Goal: Use online tool/utility: Utilize a website feature to perform a specific function

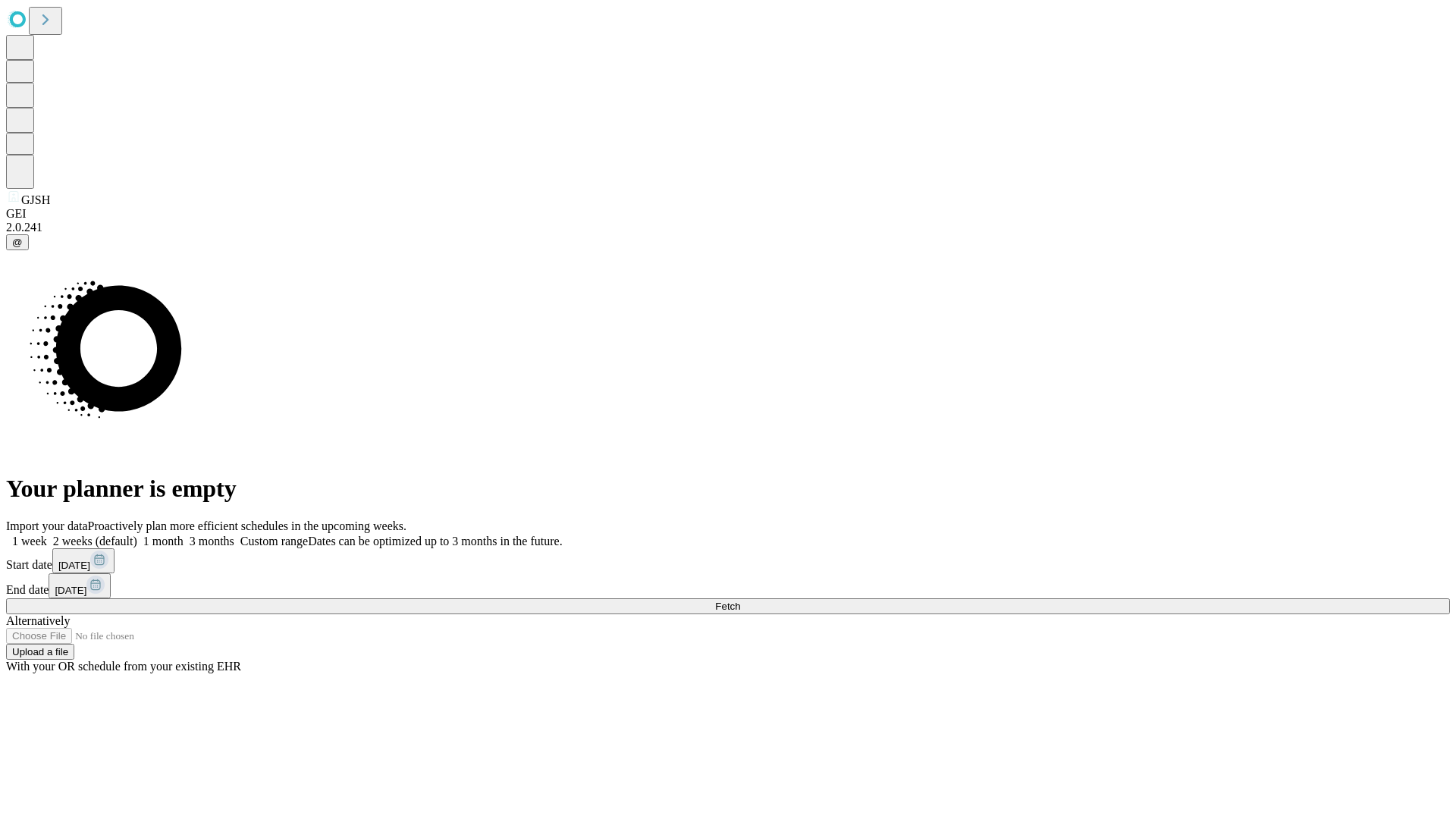
click at [740, 601] on span "Fetch" at bounding box center [727, 607] width 25 height 11
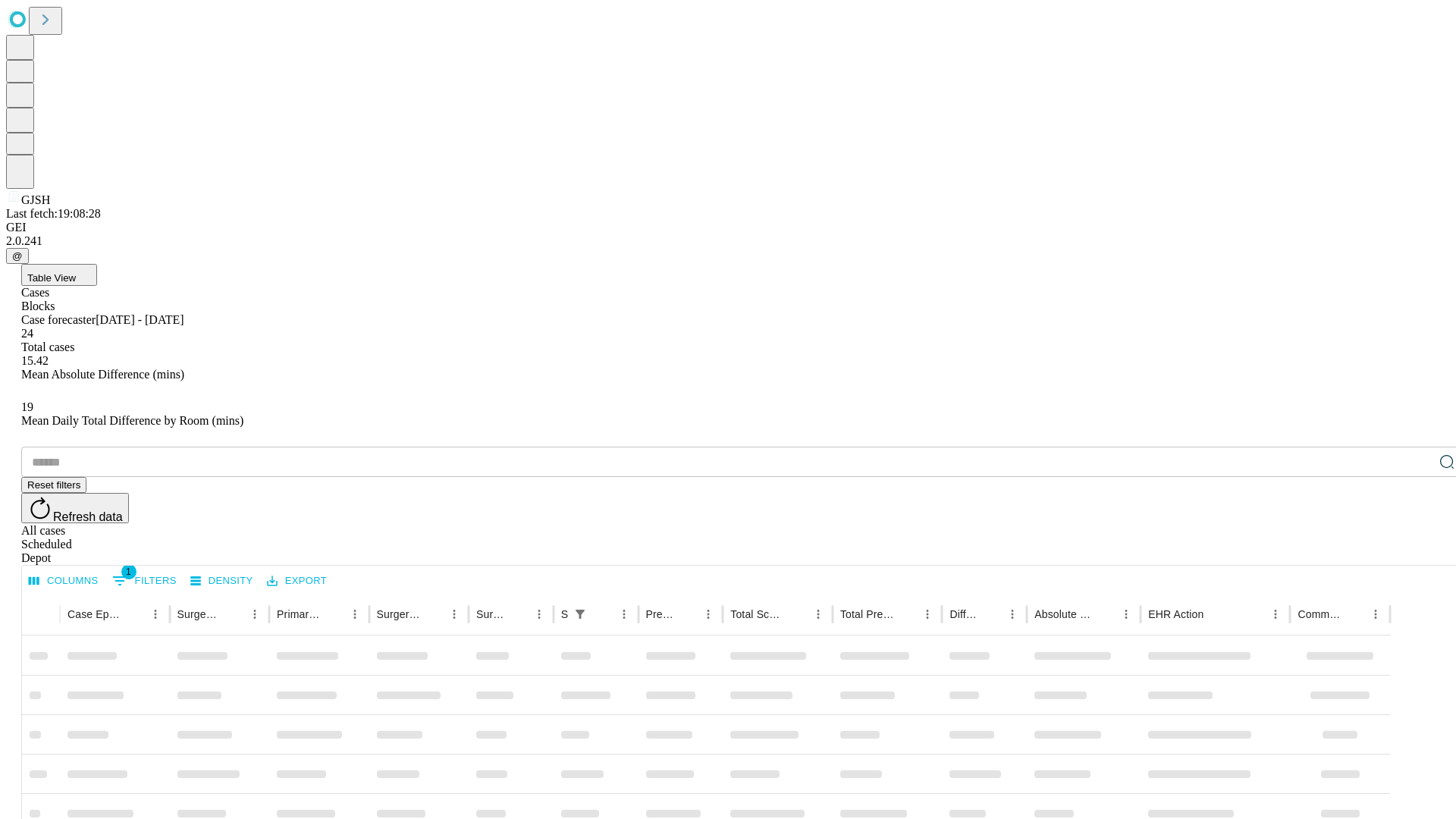
click at [76, 272] on span "Table View" at bounding box center [52, 278] width 49 height 11
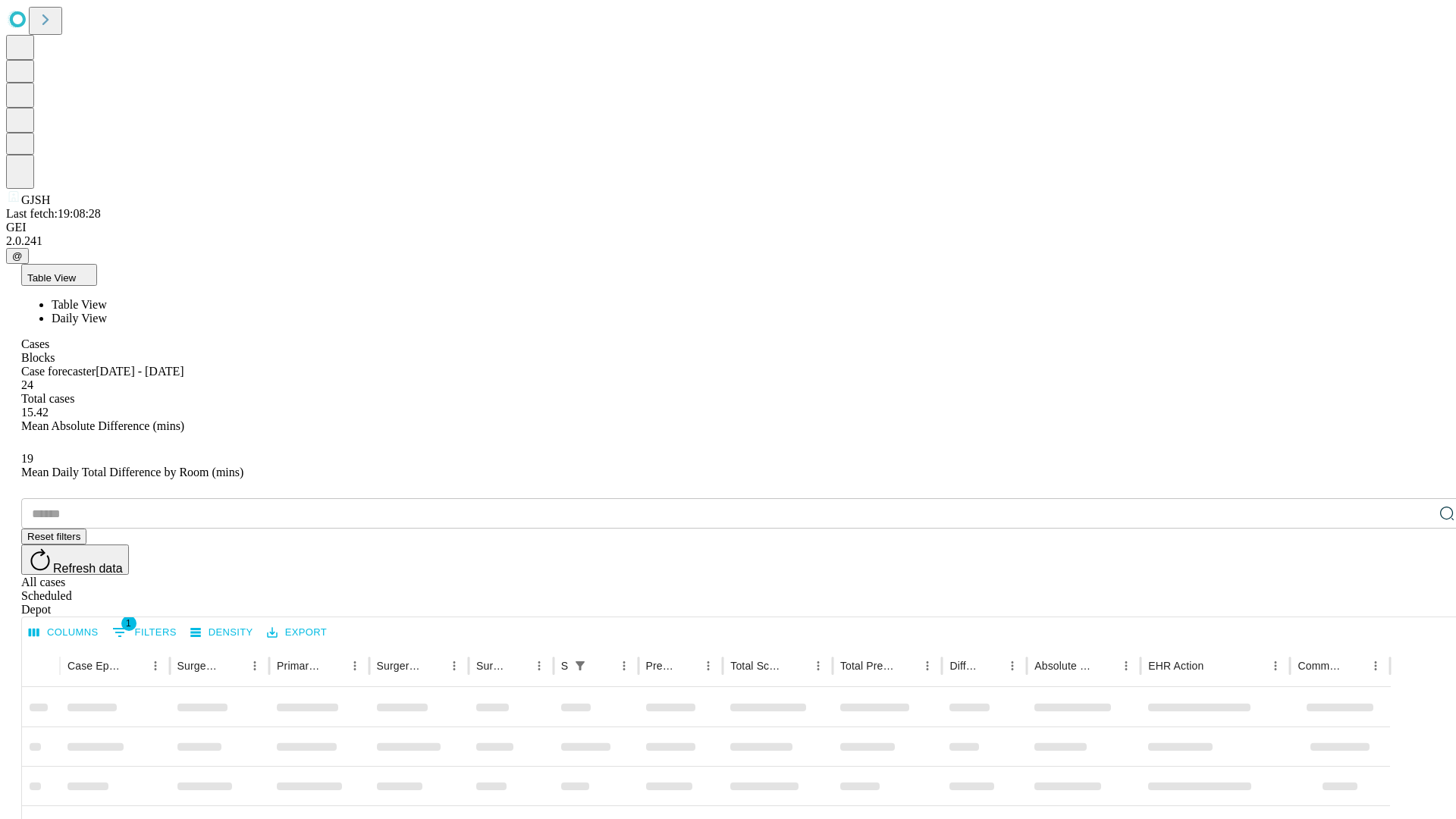
click at [107, 311] on span "Daily View" at bounding box center [79, 318] width 55 height 13
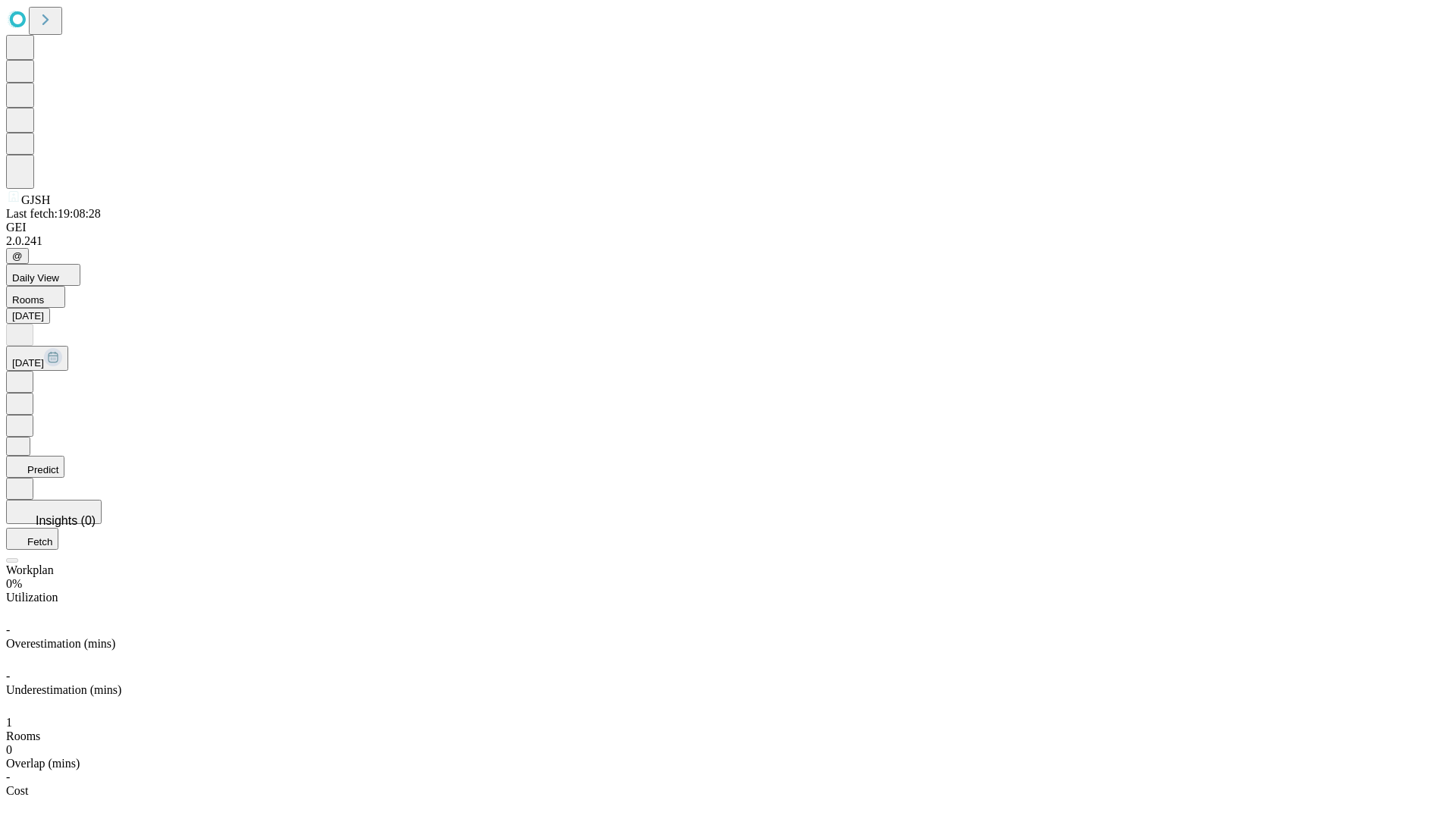
click at [65, 456] on button "Predict" at bounding box center [35, 466] width 58 height 22
